Goal: Transaction & Acquisition: Purchase product/service

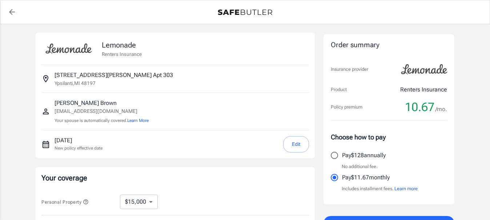
select select "15000"
select select "500"
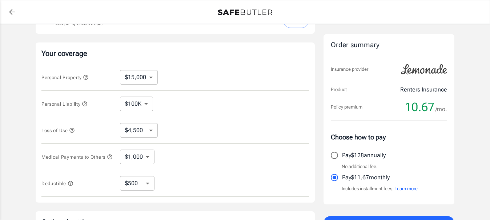
scroll to position [121, 0]
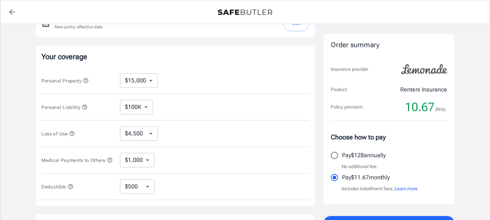
click at [152, 82] on select "$10,000 $15,000 $20,000 $25,000 $30,000 $40,000 $50,000 $100K $150K $200K $250K" at bounding box center [139, 80] width 38 height 15
select select "10000"
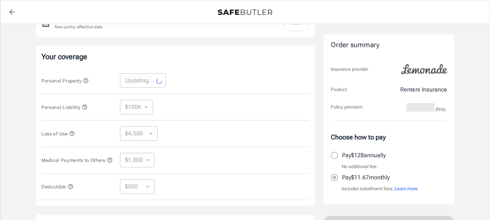
select select "10000"
select select "3000"
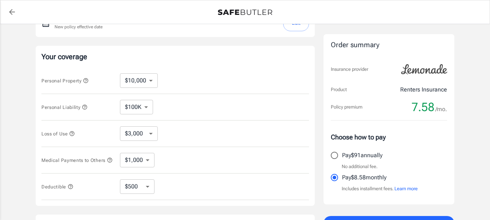
click at [148, 107] on select "$100K $200K $300K $400K $500K $1M" at bounding box center [136, 107] width 33 height 15
click at [151, 133] on select "$3,000 $6,000 $12,000 $21,000 $36,000 $60,000 $96,000 $153K $198K" at bounding box center [139, 133] width 38 height 15
click at [147, 164] on select "$1,000 $2,000 $3,000 $4,000 $5,000" at bounding box center [137, 160] width 35 height 15
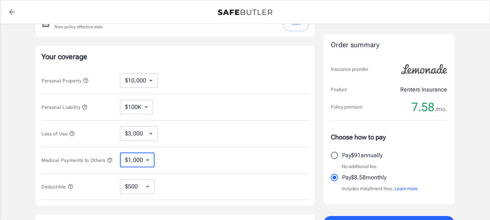
click at [147, 164] on select "$1,000 $2,000 $3,000 $4,000 $5,000" at bounding box center [137, 160] width 35 height 15
click at [148, 191] on select "$250 $500 $1,000 $2,500" at bounding box center [137, 187] width 35 height 15
select select "1000"
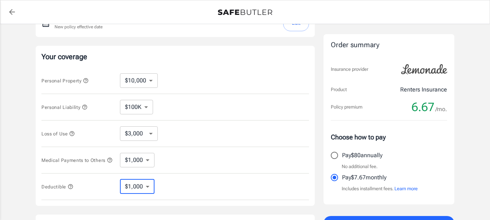
click at [150, 190] on select "$250 $500 $1,000 $2,500" at bounding box center [137, 187] width 35 height 15
select select "2500"
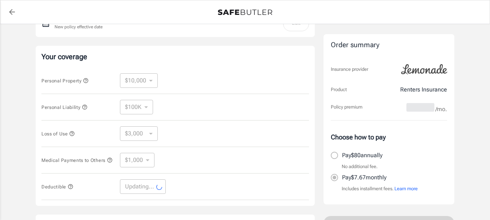
select select "2500"
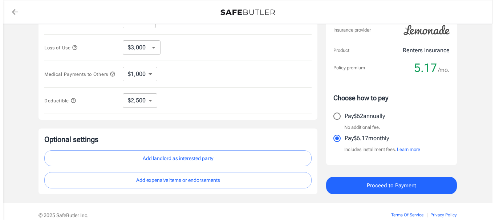
scroll to position [210, 0]
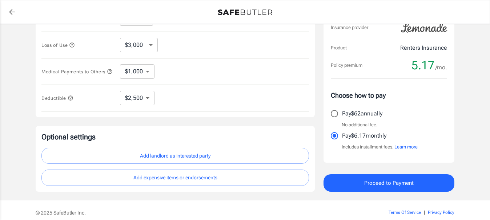
click at [208, 159] on button "Add landlord as interested party" at bounding box center [174, 156] width 267 height 16
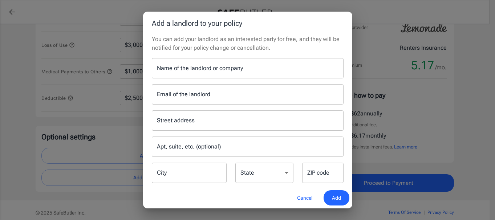
click at [219, 72] on input "Name of the landlord or company" at bounding box center [248, 68] width 192 height 20
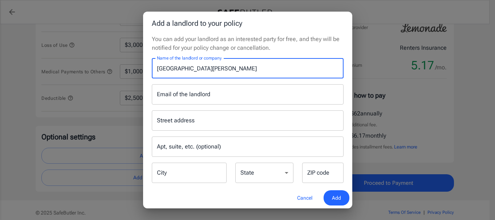
type input "[GEOGRAPHIC_DATA][PERSON_NAME]"
click at [206, 92] on div "Email of the landlord Email of the landlord" at bounding box center [248, 94] width 192 height 20
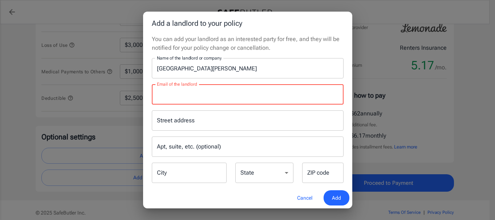
paste input "[PERSON_NAME][EMAIL_ADDRESS][PERSON_NAME][DOMAIN_NAME]"
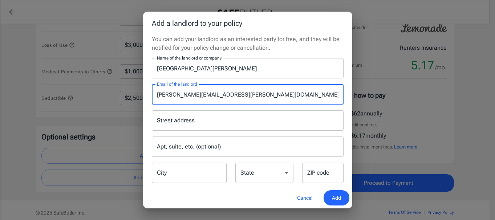
type input "[PERSON_NAME][EMAIL_ADDRESS][PERSON_NAME][DOMAIN_NAME]"
click at [228, 124] on input "Street address" at bounding box center [247, 121] width 185 height 14
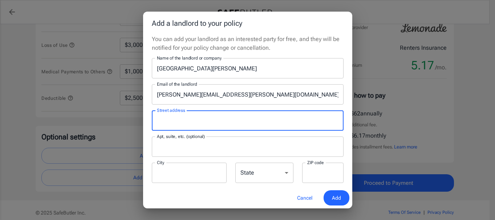
type input "261 [PERSON_NAME]'s dr"
type input "Apt 303"
type input "Ypsilanti"
type input "48197"
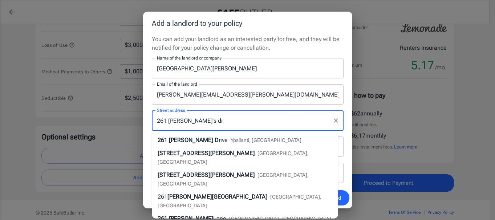
drag, startPoint x: 161, startPoint y: 121, endPoint x: 165, endPoint y: 121, distance: 4.0
click at [165, 121] on input "261 [PERSON_NAME]'s dr" at bounding box center [242, 121] width 174 height 14
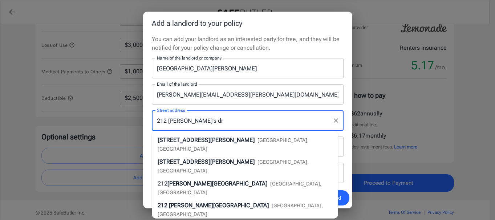
type input "212 [PERSON_NAME]'s dr"
click at [346, 141] on div "You can add your landlord as an interested party for free, and they will be not…" at bounding box center [247, 111] width 209 height 153
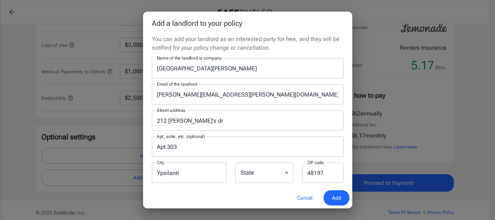
click at [196, 149] on input "Apt 303" at bounding box center [248, 147] width 192 height 20
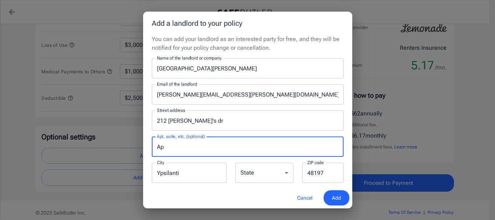
type input "A"
click at [338, 198] on span "Add" at bounding box center [336, 198] width 9 height 9
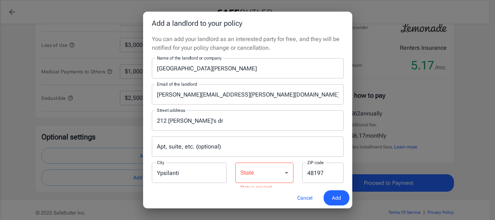
click at [277, 170] on select "[US_STATE] [US_STATE] [US_STATE] [US_STATE] [US_STATE] [US_STATE] [US_STATE] [U…" at bounding box center [264, 173] width 58 height 20
select select "MI"
click at [235, 163] on select "[US_STATE] [US_STATE] [US_STATE] [US_STATE] [US_STATE] [US_STATE] [US_STATE] [U…" at bounding box center [264, 173] width 58 height 20
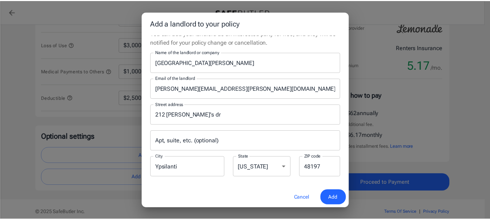
scroll to position [10, 0]
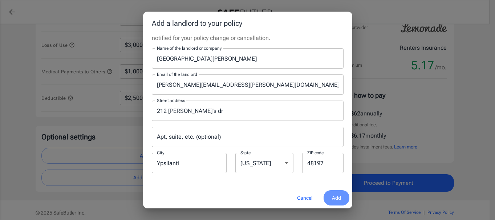
click at [343, 197] on button "Add" at bounding box center [337, 198] width 26 height 16
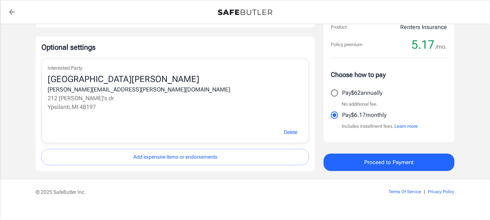
scroll to position [302, 0]
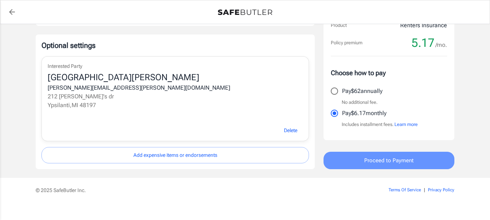
click at [412, 165] on span "Proceed to Payment" at bounding box center [388, 160] width 49 height 9
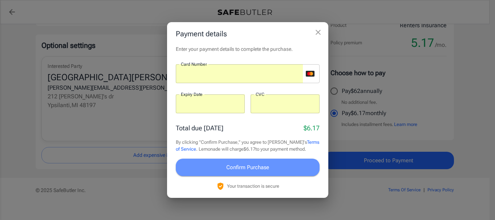
click at [271, 171] on button "Confirm Purchase" at bounding box center [248, 167] width 144 height 17
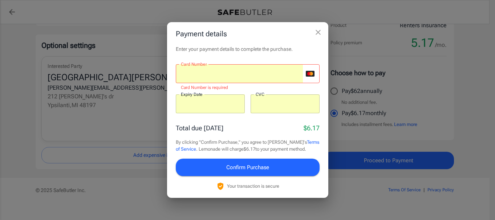
click at [238, 77] on iframe at bounding box center [242, 73] width 122 height 7
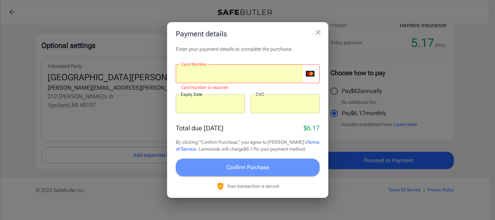
click at [262, 170] on span "Confirm Purchase" at bounding box center [247, 167] width 43 height 9
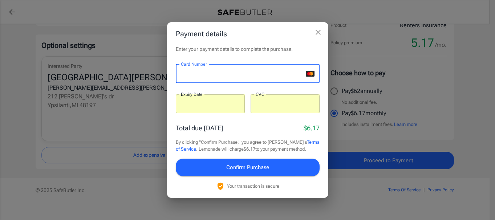
click at [275, 128] on div "Total due [DATE] $6.17" at bounding box center [248, 128] width 144 height 10
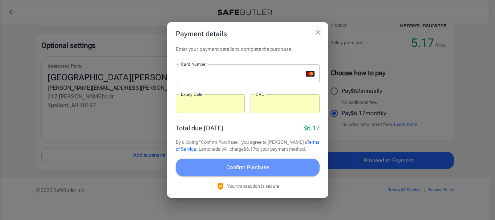
click at [259, 169] on span "Confirm Purchase" at bounding box center [247, 167] width 43 height 9
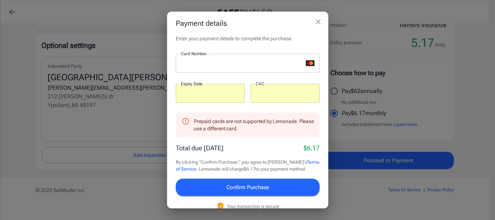
click at [320, 23] on icon "close" at bounding box center [318, 21] width 9 height 9
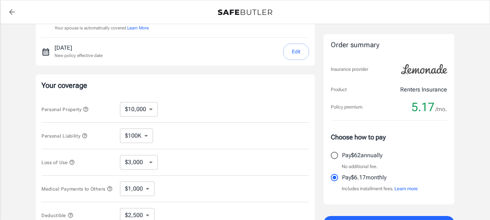
scroll to position [0, 0]
